Goal: Information Seeking & Learning: Learn about a topic

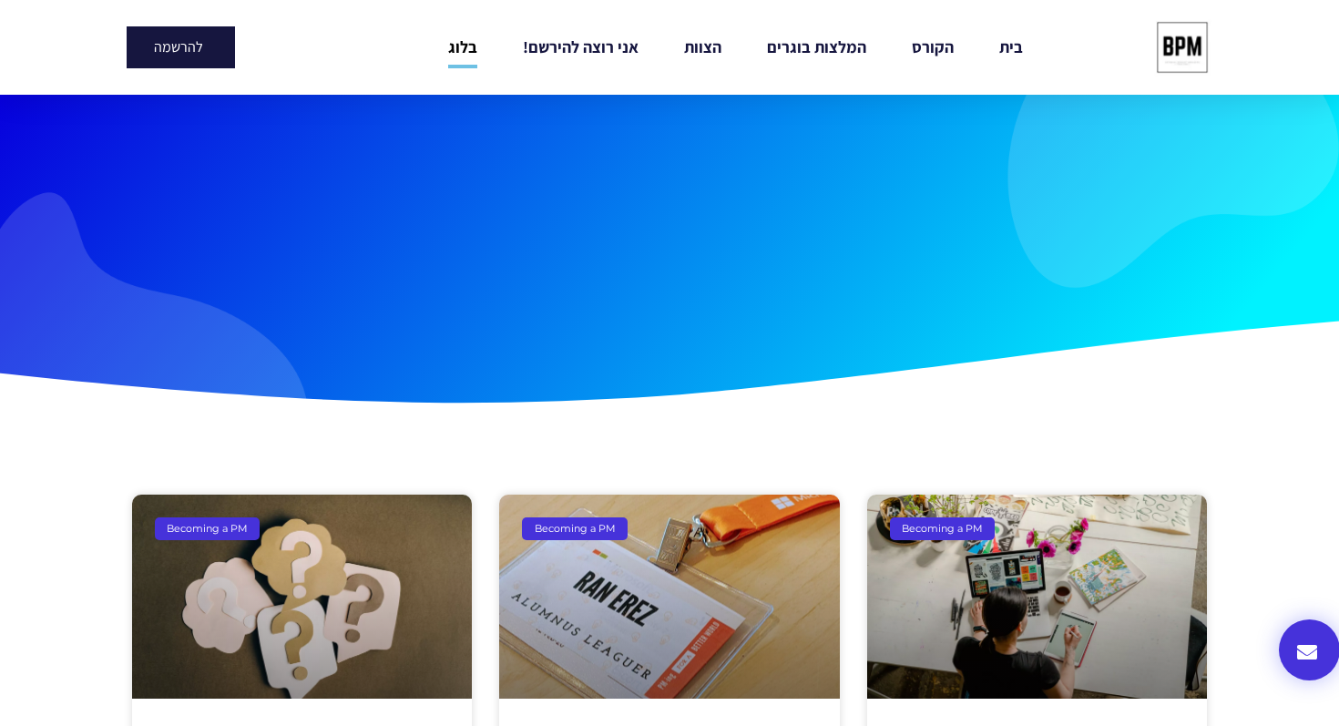
scroll to position [18, 0]
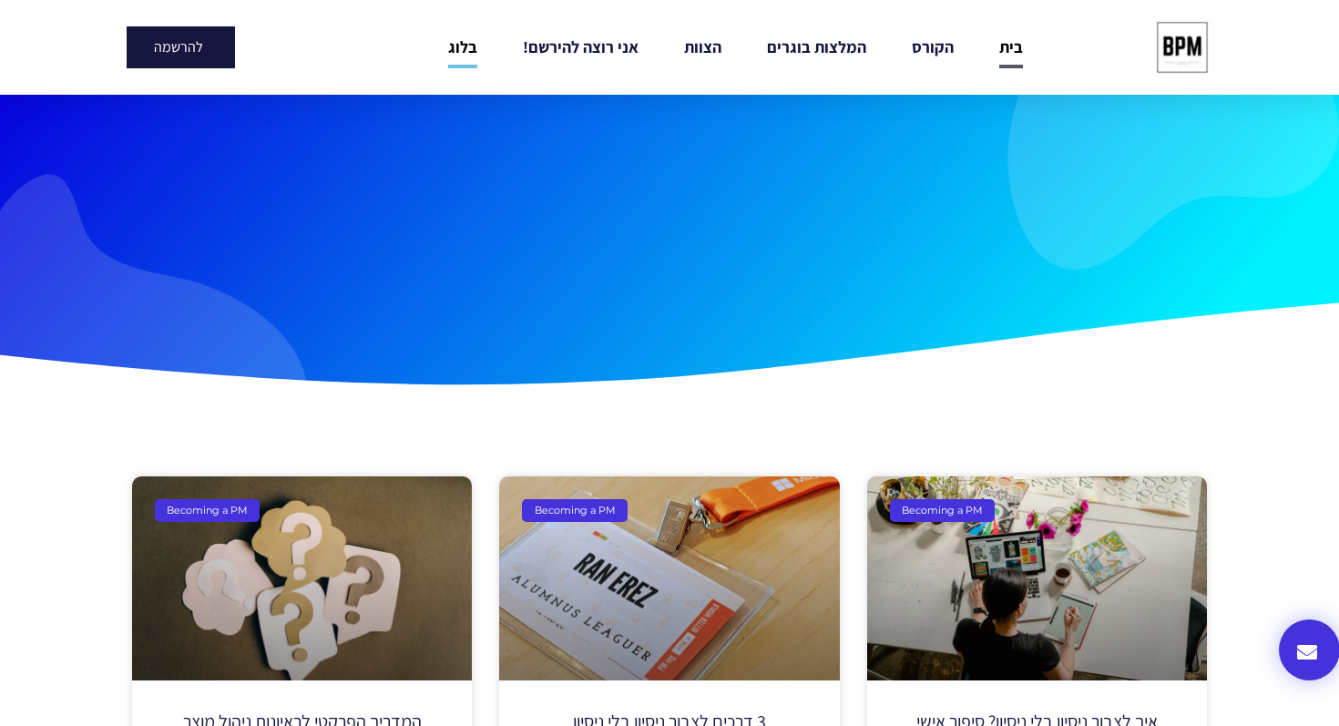
click at [1007, 48] on link "בית" at bounding box center [1012, 47] width 24 height 42
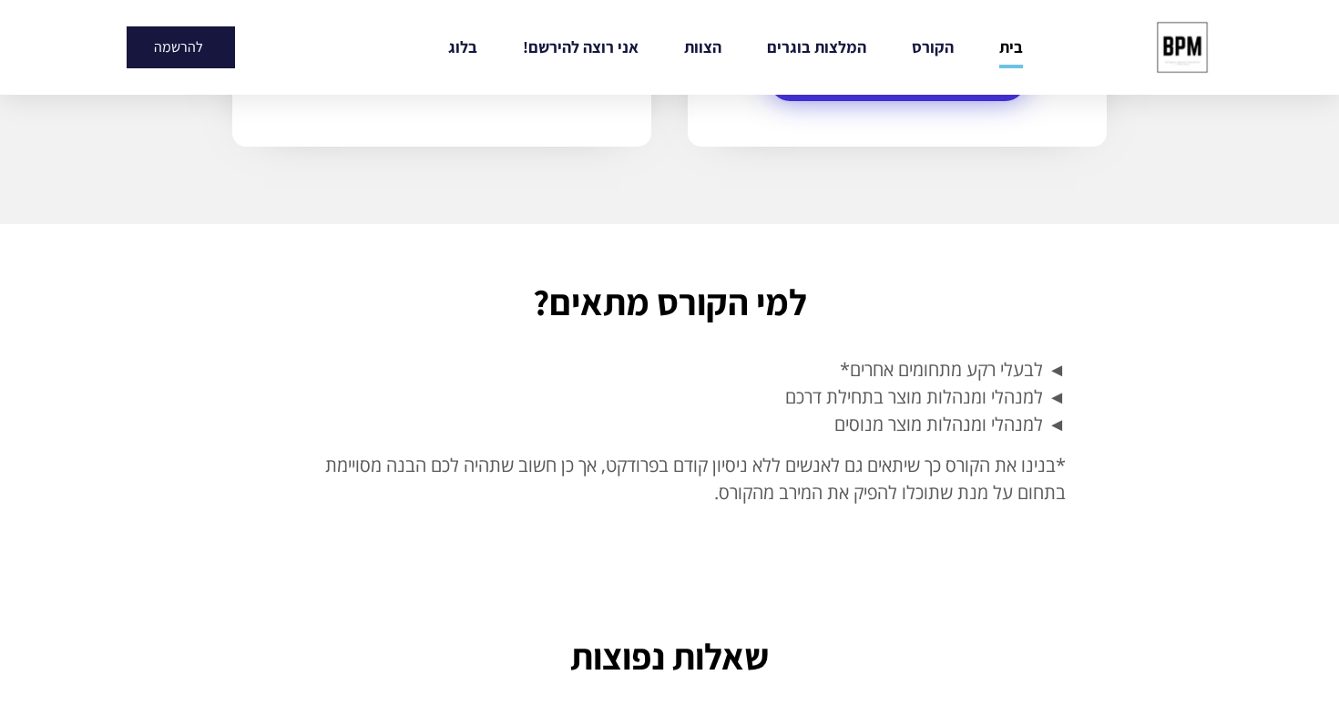
scroll to position [4638, 0]
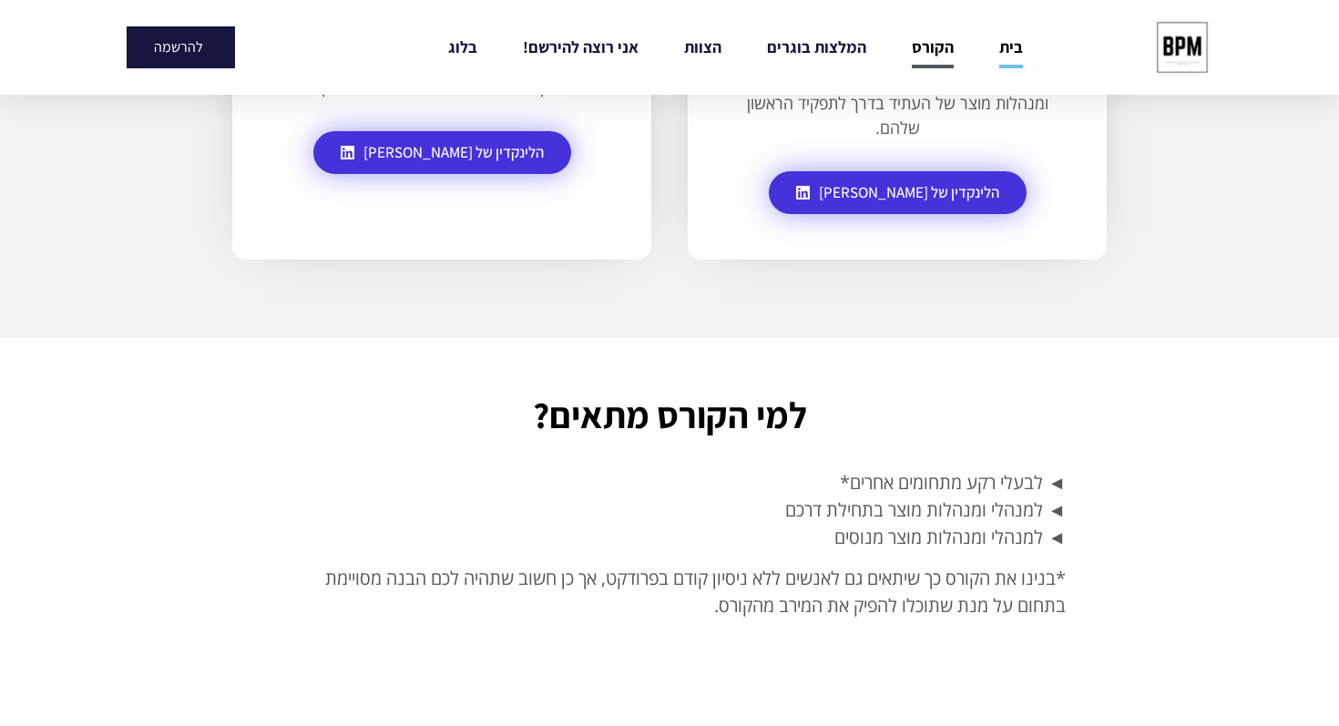
click at [931, 48] on link "הקורס" at bounding box center [933, 47] width 42 height 42
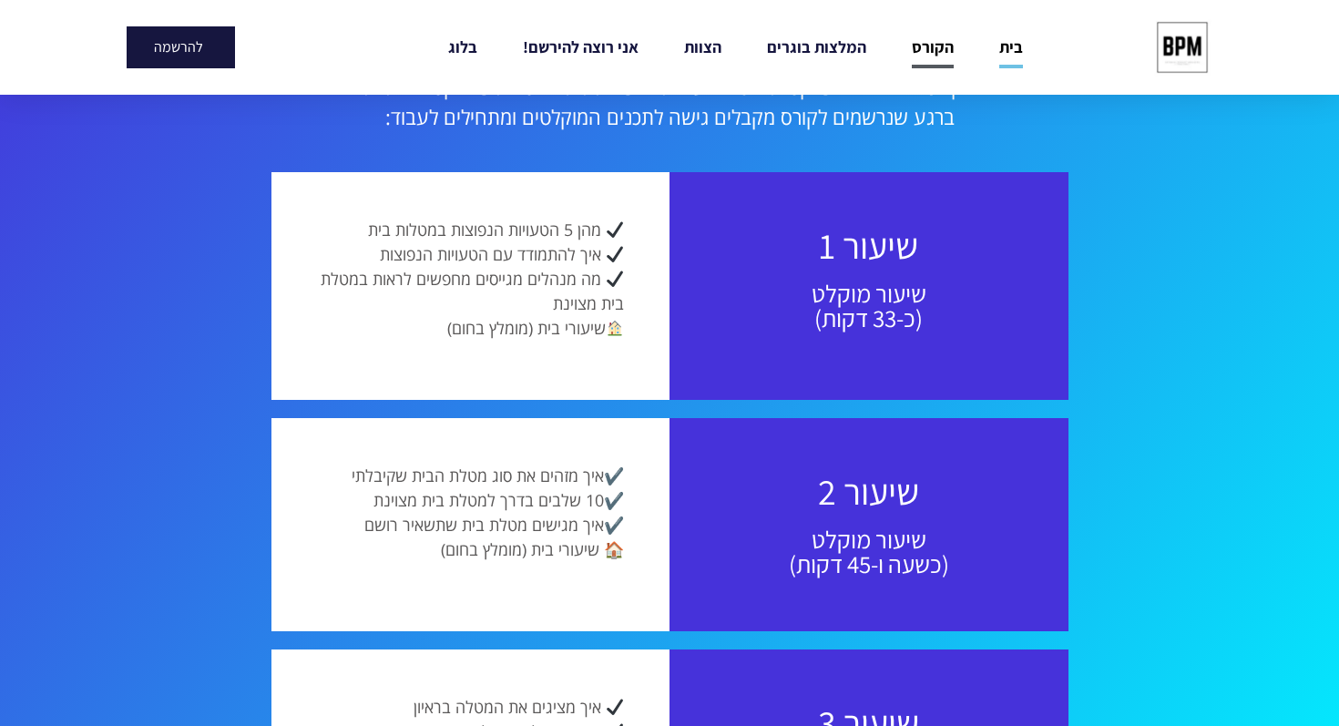
scroll to position [1459, 0]
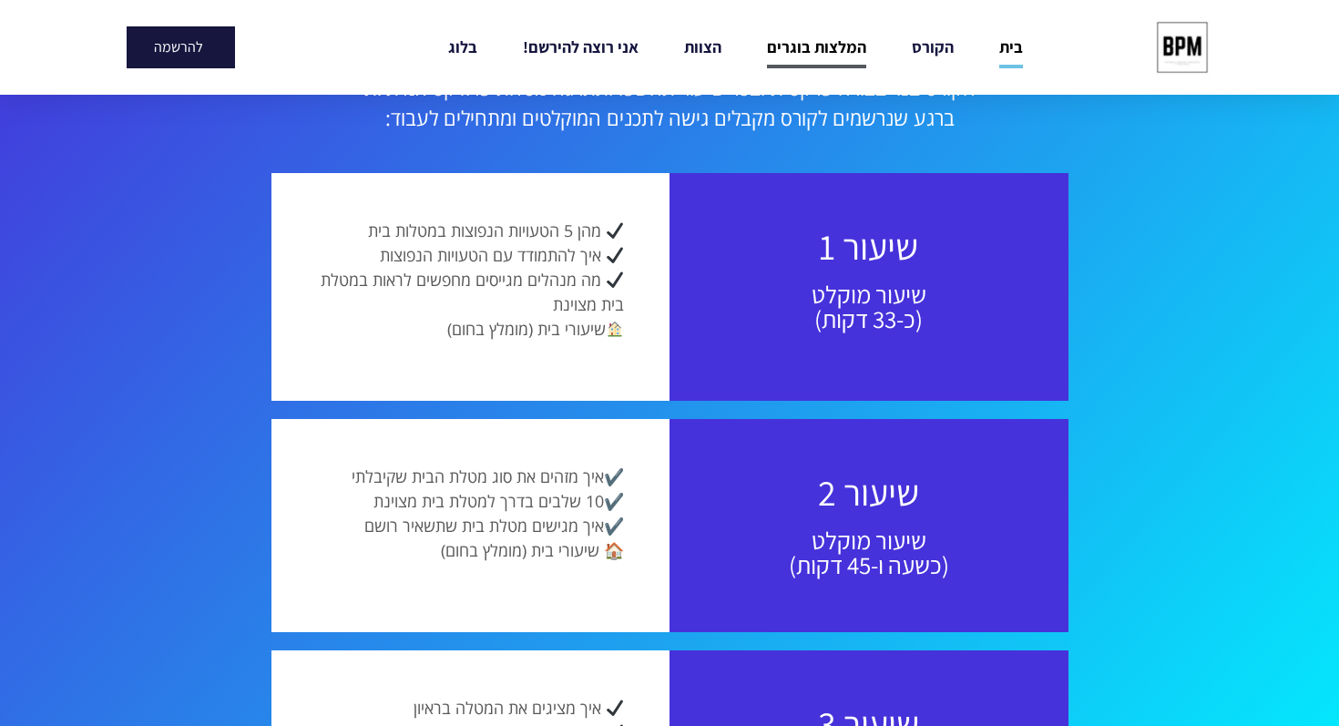
click at [846, 42] on link "המלצות בוגרים" at bounding box center [816, 47] width 99 height 42
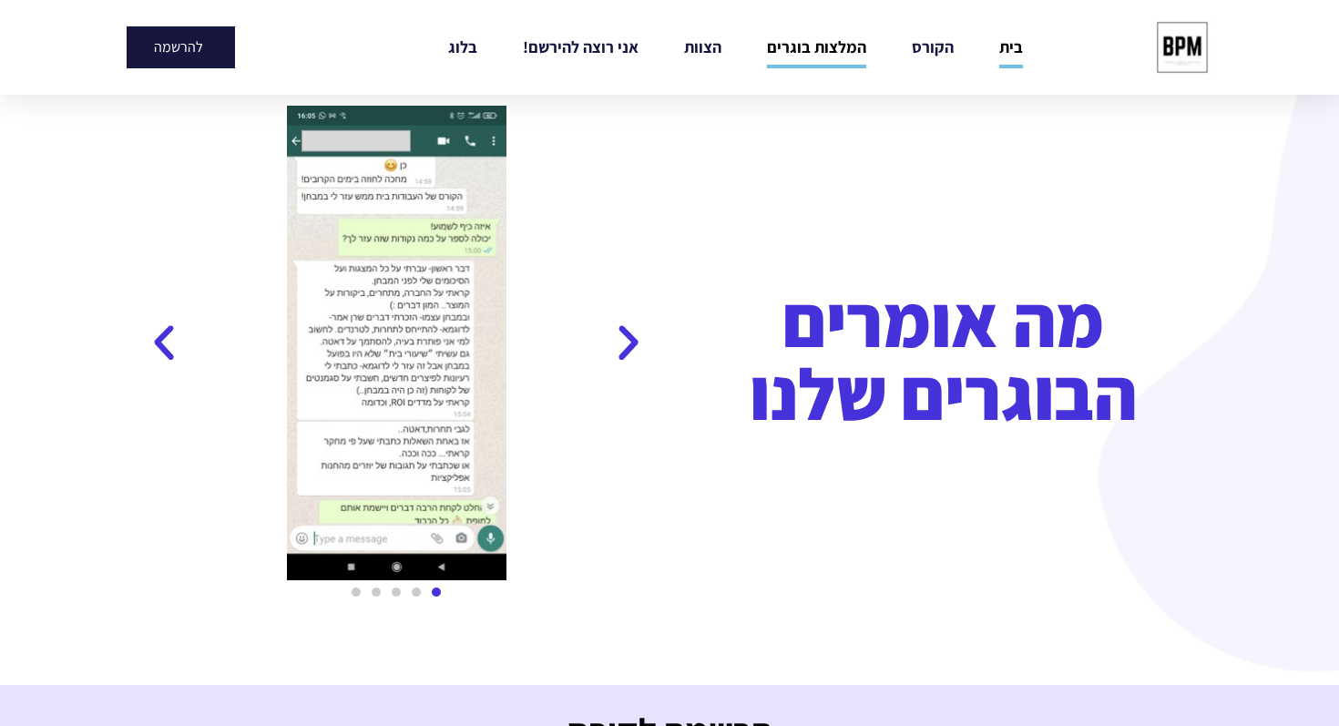
scroll to position [2660, 0]
